Goal: Find contact information: Find contact information

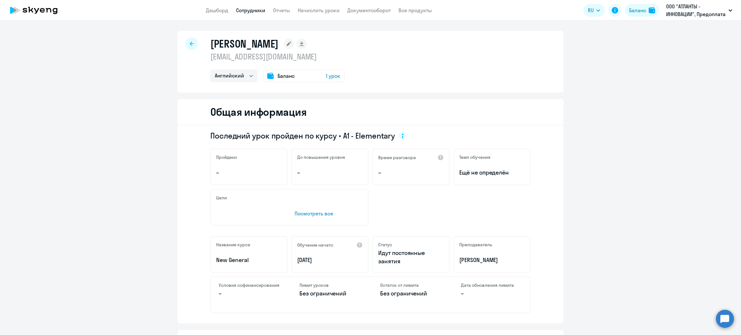
select select "english"
click at [186, 46] on div at bounding box center [191, 43] width 13 height 13
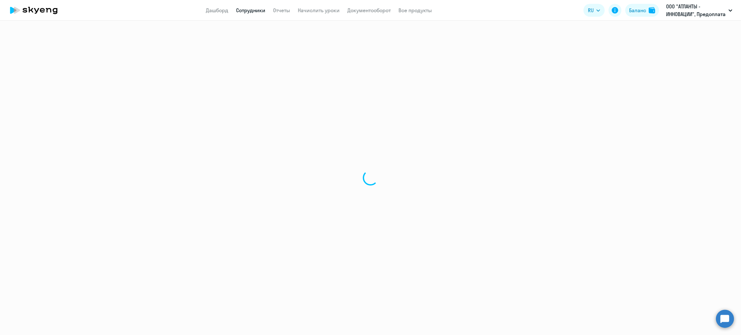
select select "30"
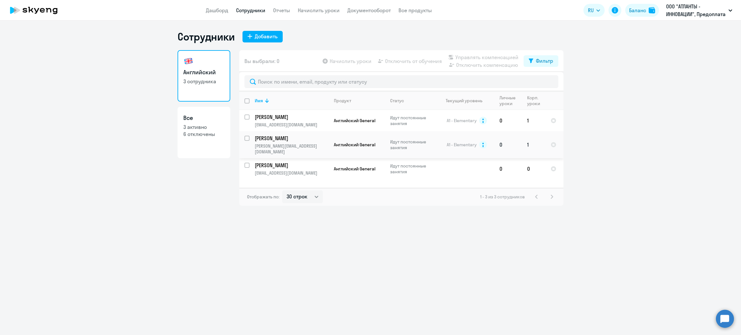
click at [331, 143] on td "Английский General" at bounding box center [356, 144] width 56 height 27
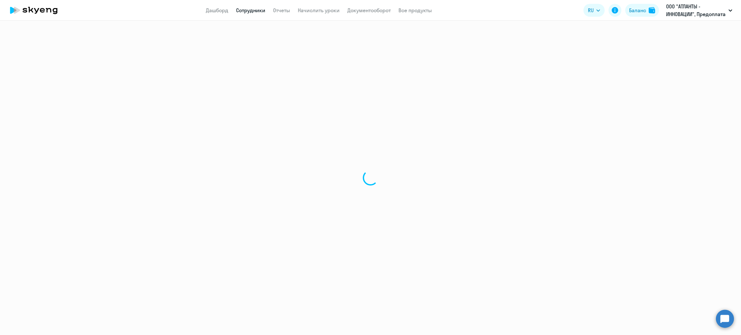
select select "english"
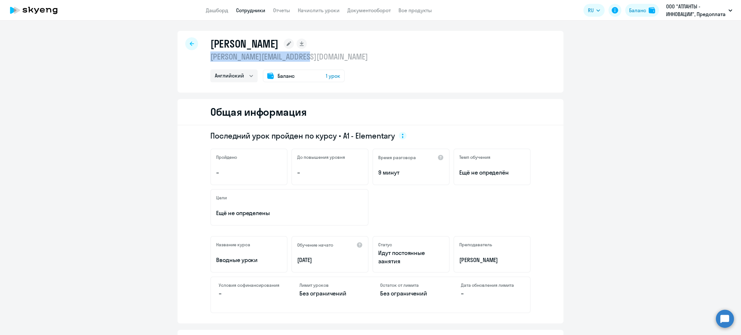
drag, startPoint x: 312, startPoint y: 55, endPoint x: 204, endPoint y: 61, distance: 108.2
click at [204, 61] on div "[PERSON_NAME] [PERSON_NAME][EMAIL_ADDRESS][DOMAIN_NAME] Английский Баланс 1 урок" at bounding box center [370, 62] width 386 height 62
copy p "[PERSON_NAME][EMAIL_ADDRESS][DOMAIN_NAME]"
